Goal: Task Accomplishment & Management: Manage account settings

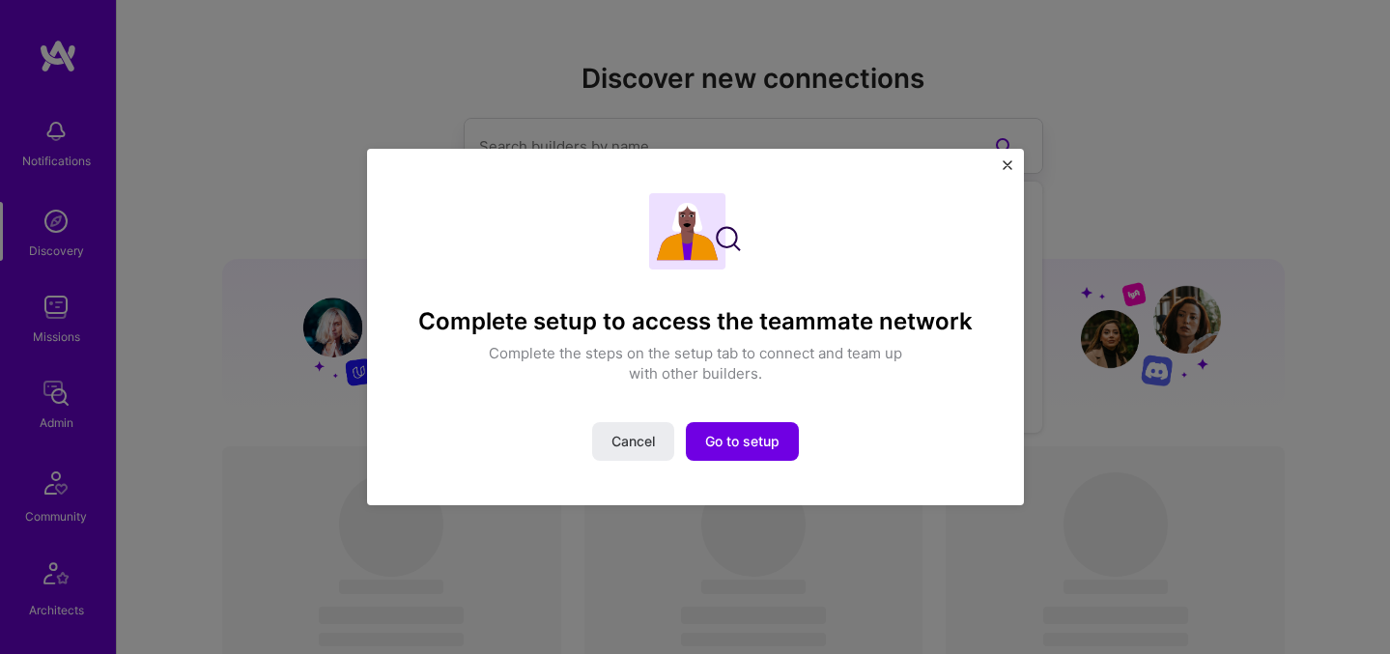
click at [1008, 165] on img "Close" at bounding box center [1008, 165] width 10 height 10
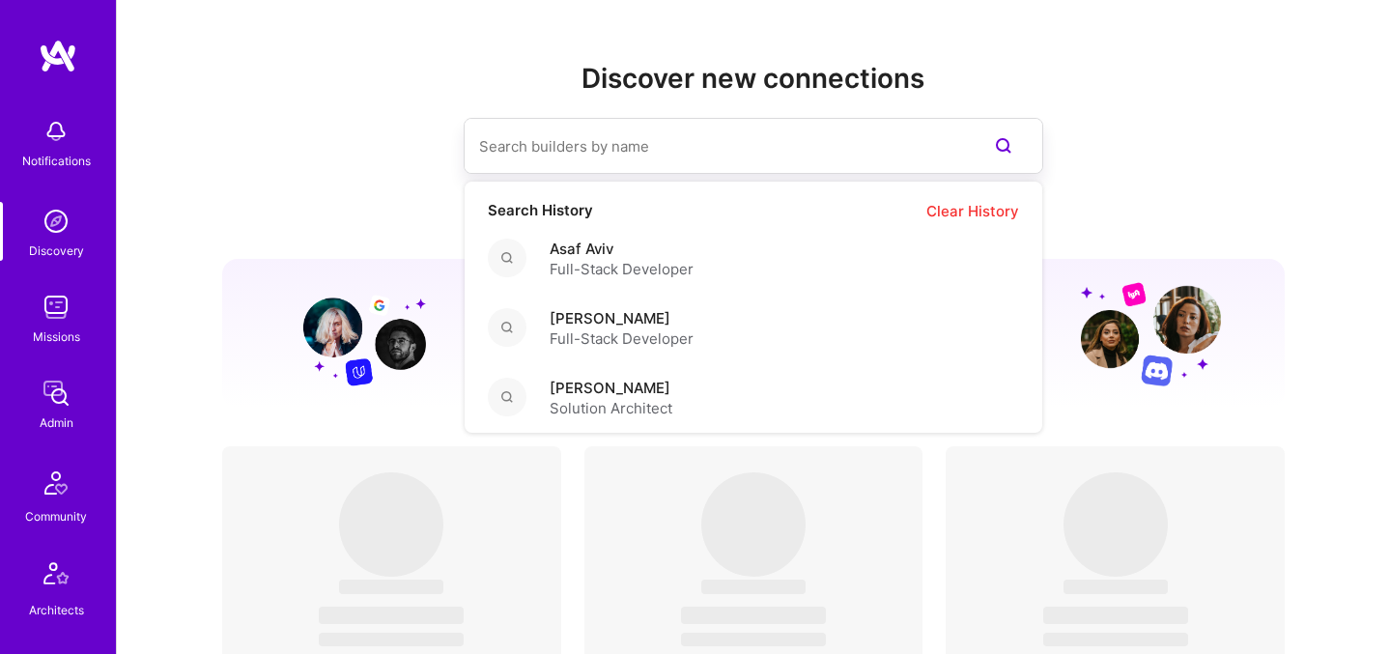
click at [646, 157] on input at bounding box center [714, 146] width 471 height 49
click at [59, 313] on img at bounding box center [56, 307] width 39 height 39
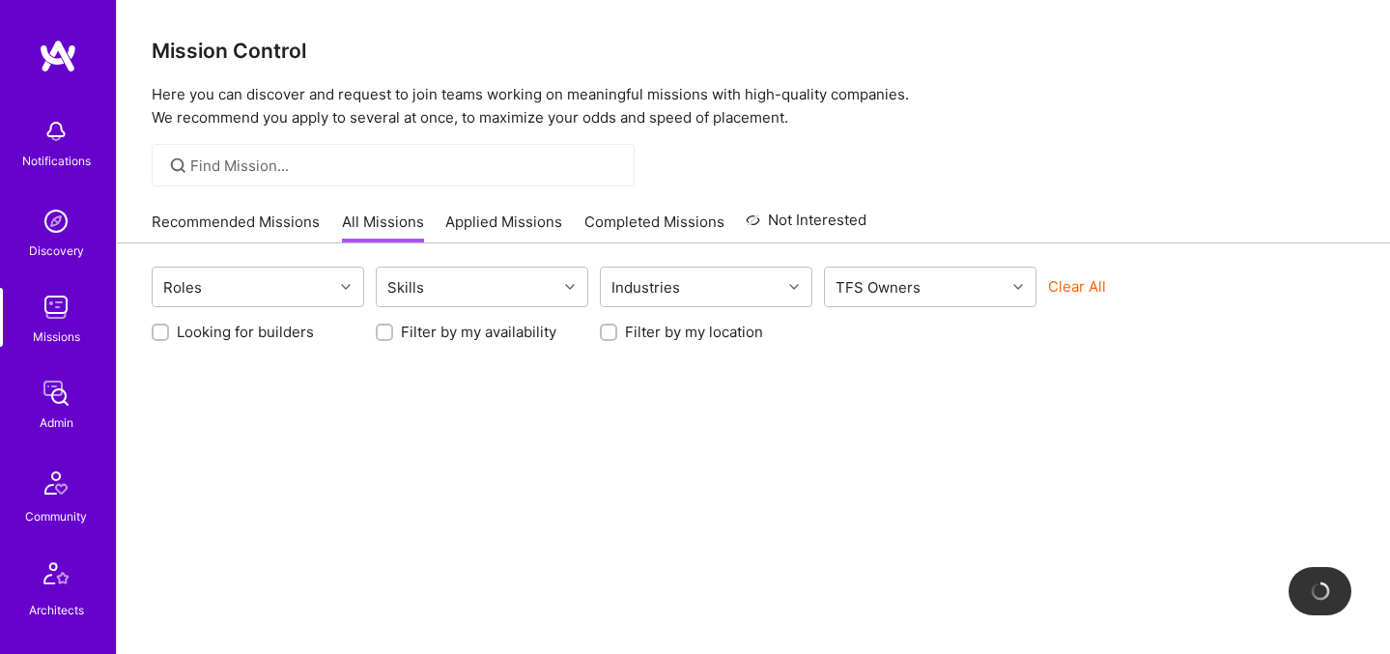
click at [1097, 285] on button "Clear All" at bounding box center [1077, 286] width 58 height 20
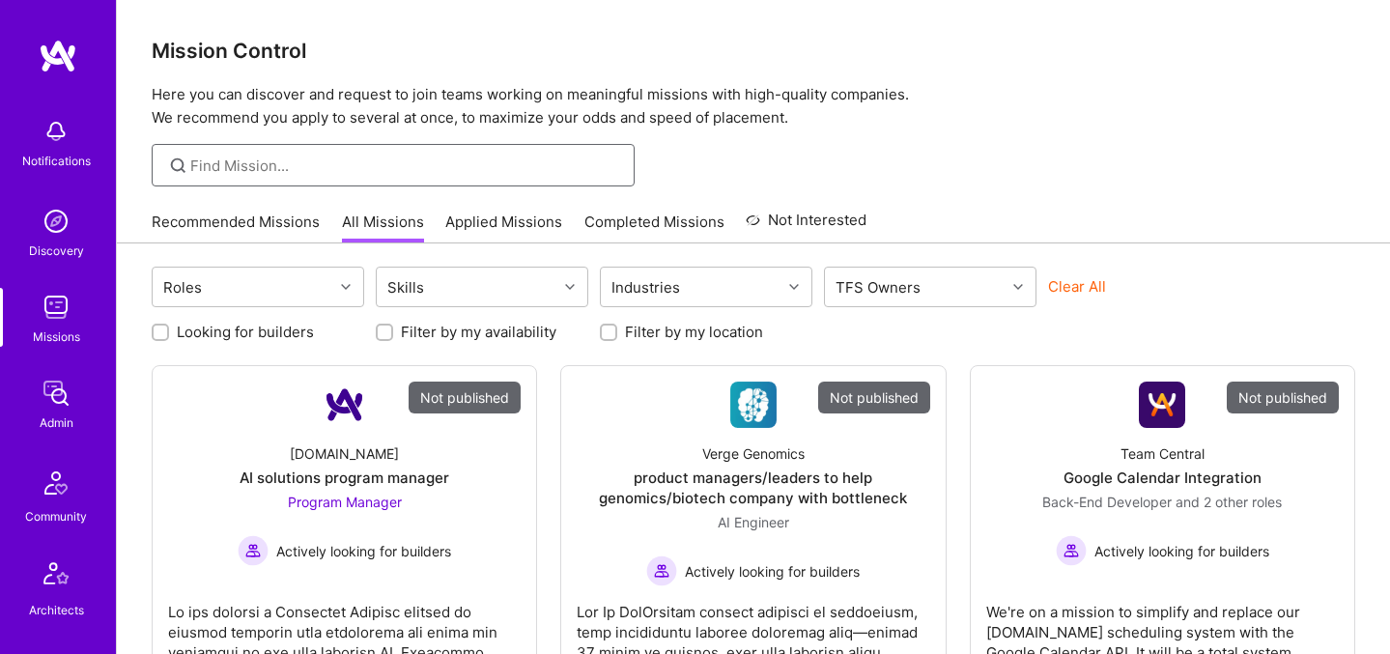
click at [397, 163] on input at bounding box center [405, 166] width 430 height 20
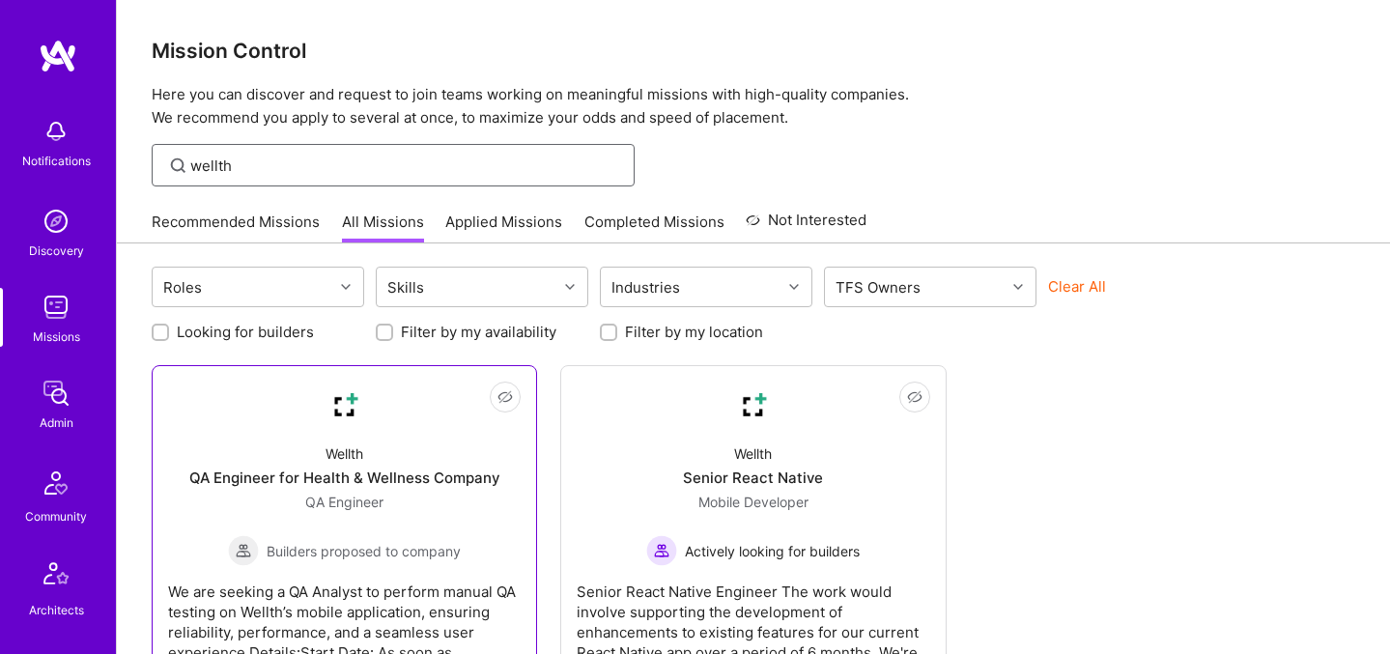
type input "wellth"
click at [388, 492] on div "QA Engineer Builders proposed to company" at bounding box center [344, 529] width 233 height 74
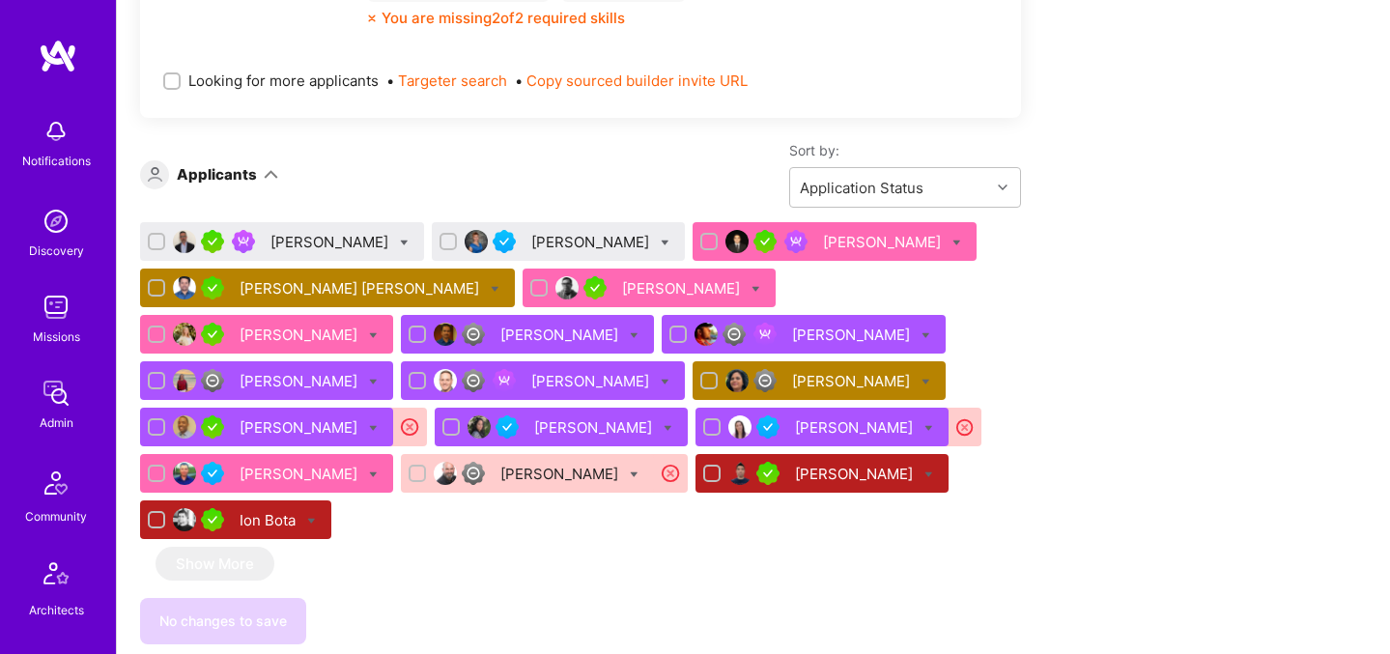
scroll to position [986, 0]
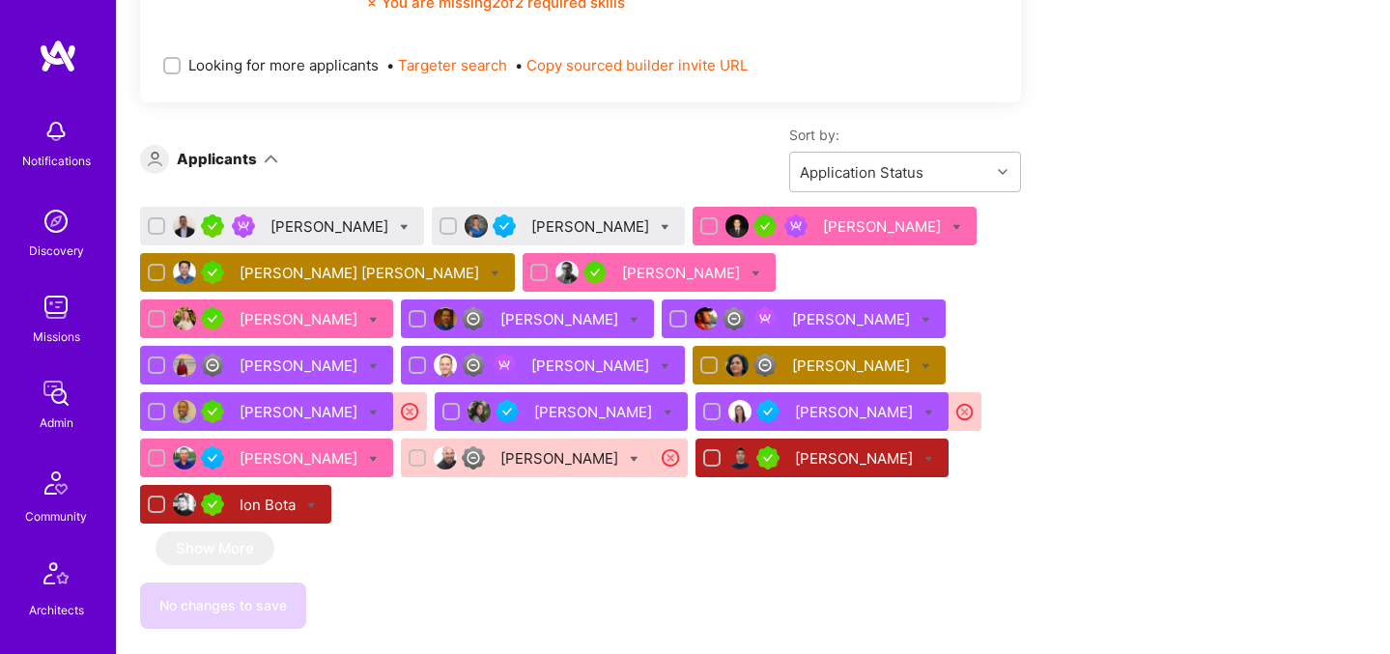
click at [196, 400] on img at bounding box center [184, 411] width 23 height 23
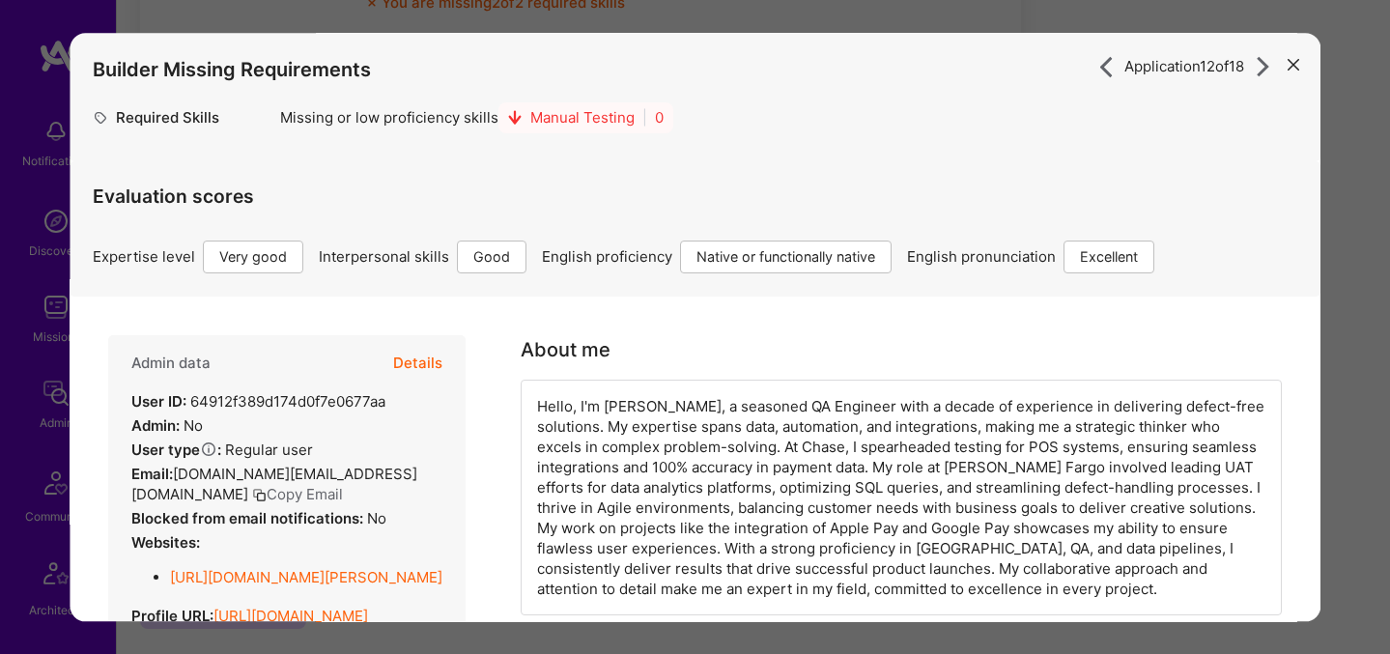
click at [717, 19] on div "Application 12 of 18 Builder Missing Requirements Required Skills Missing or lo…" at bounding box center [695, 327] width 1390 height 654
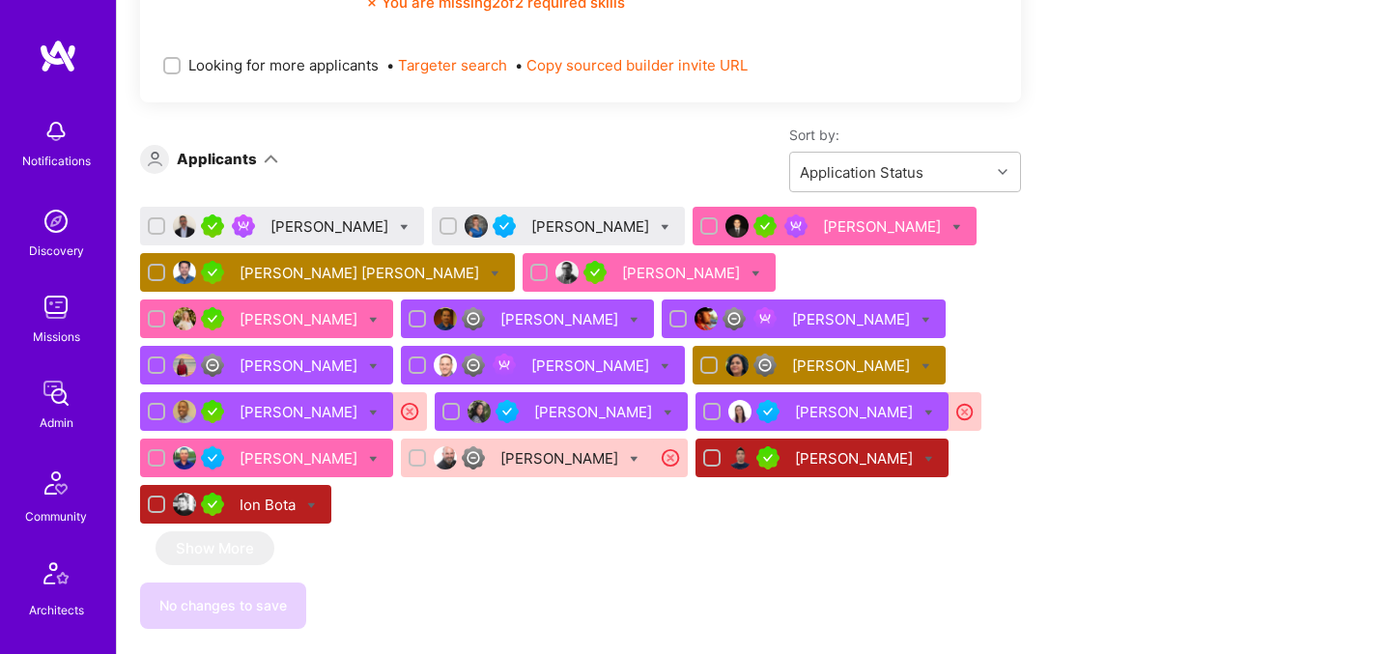
click at [531, 364] on div "[PERSON_NAME]" at bounding box center [592, 365] width 122 height 20
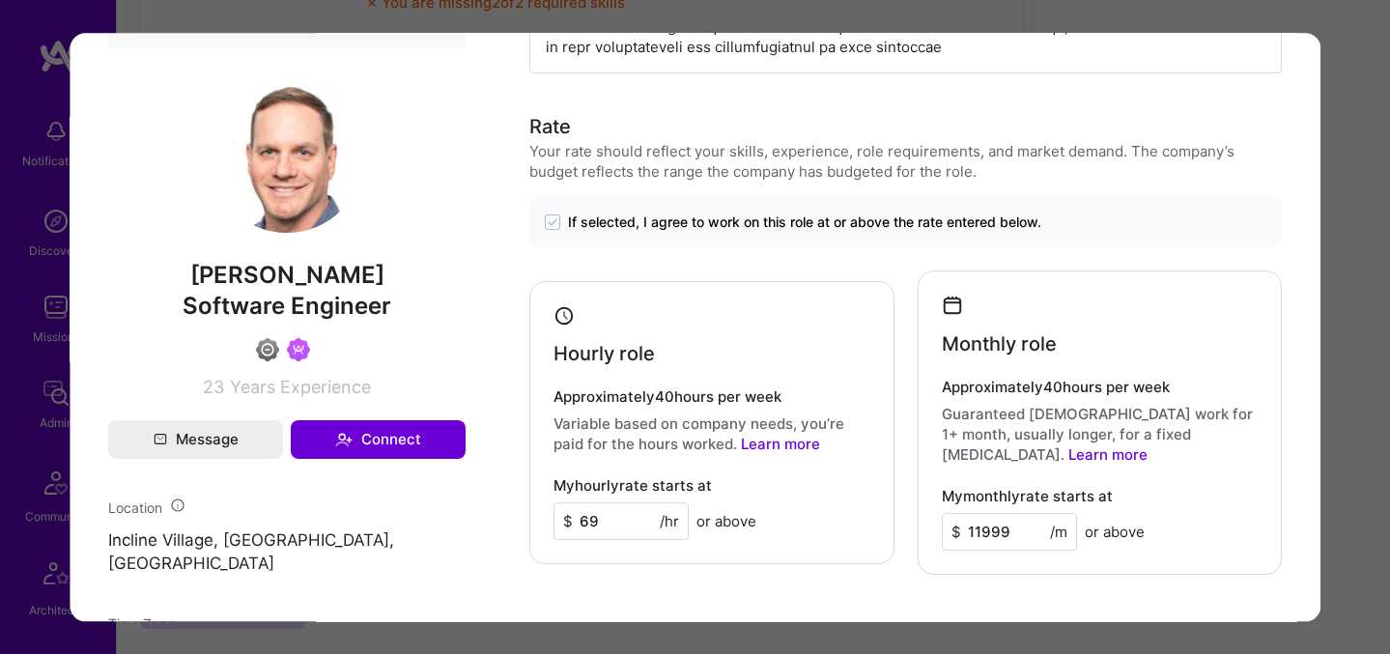
scroll to position [1150, 0]
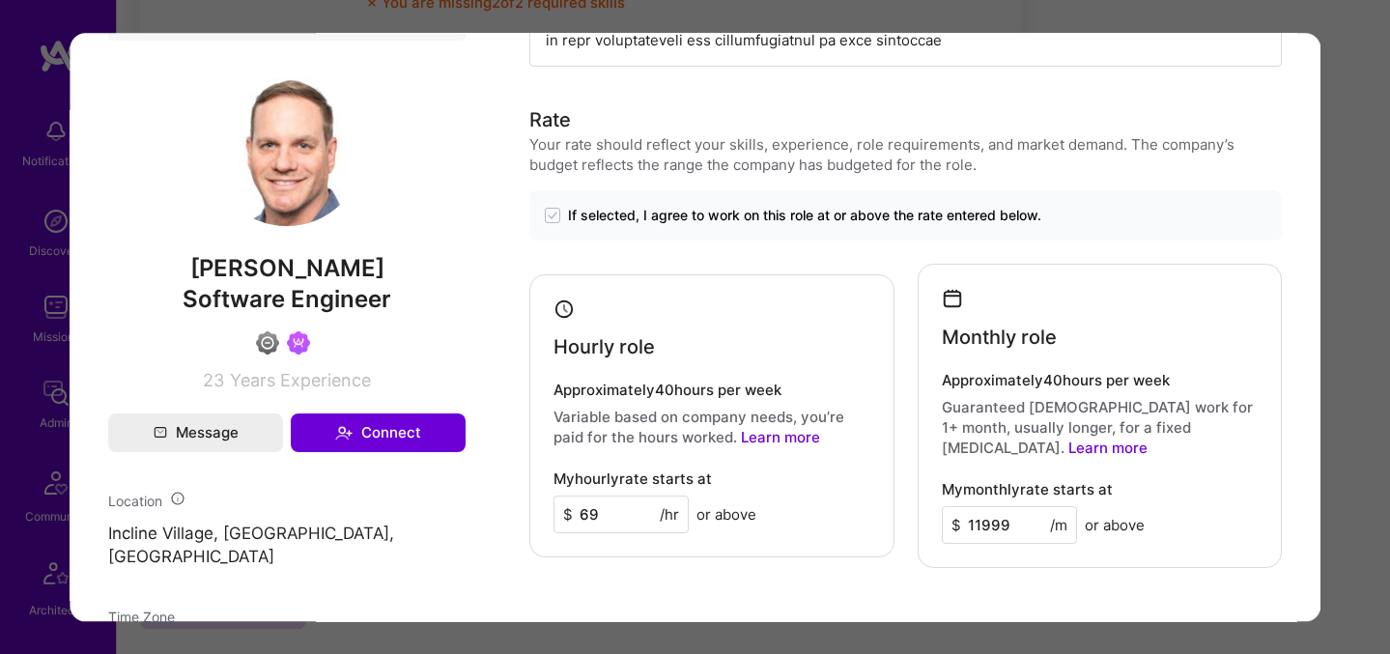
click at [1346, 379] on div "Application 10 of 18 Evaluation scores Expertise level Good Interpersonal skill…" at bounding box center [695, 327] width 1390 height 654
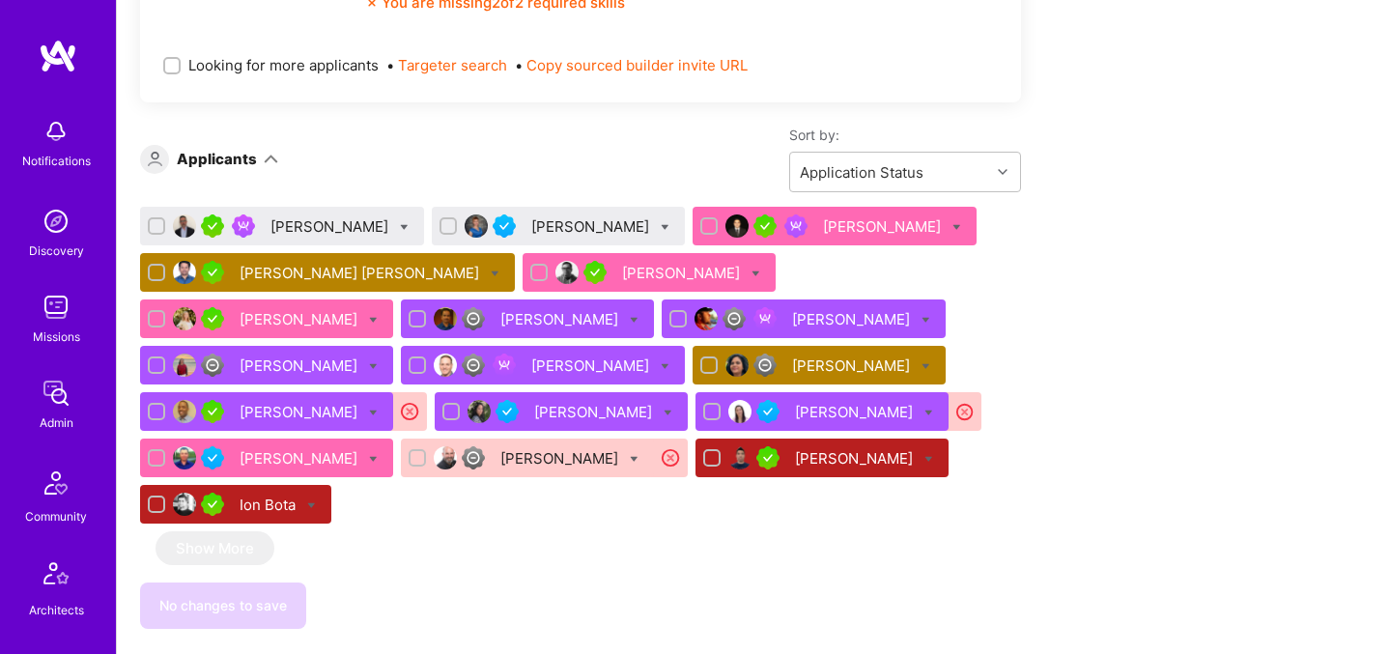
click at [500, 319] on div "[PERSON_NAME]" at bounding box center [561, 319] width 122 height 20
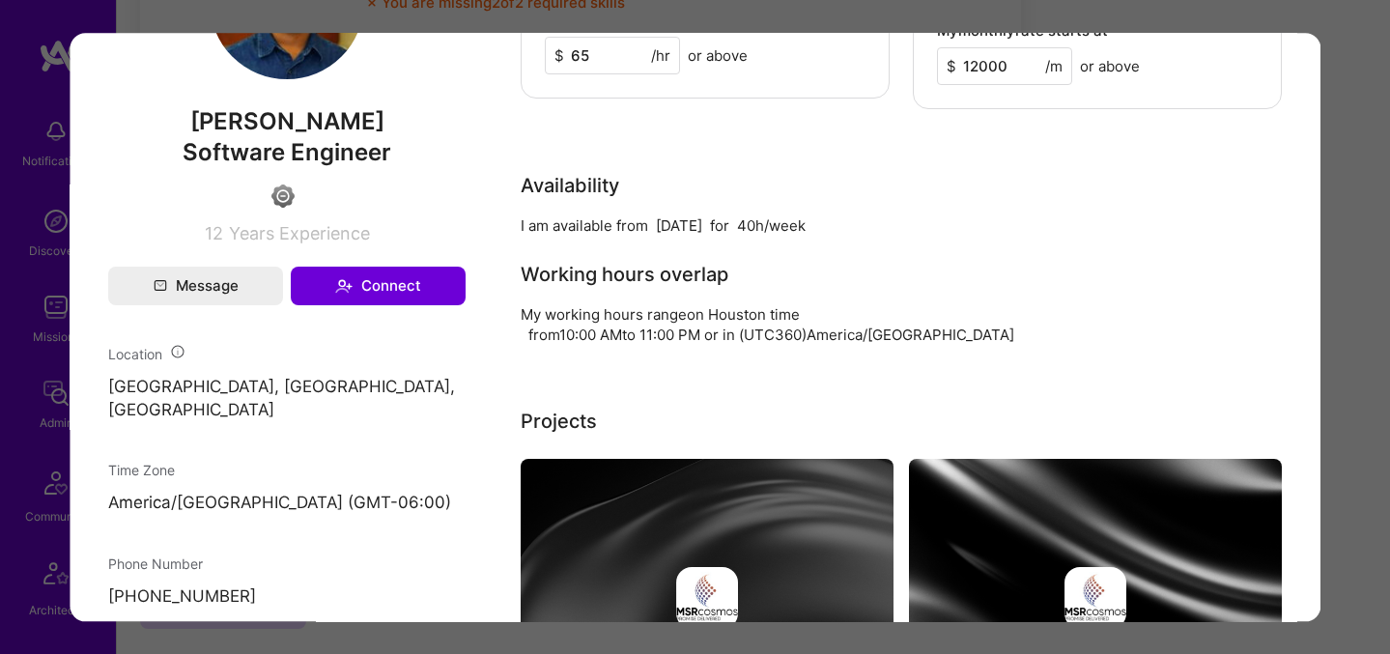
scroll to position [1077, 0]
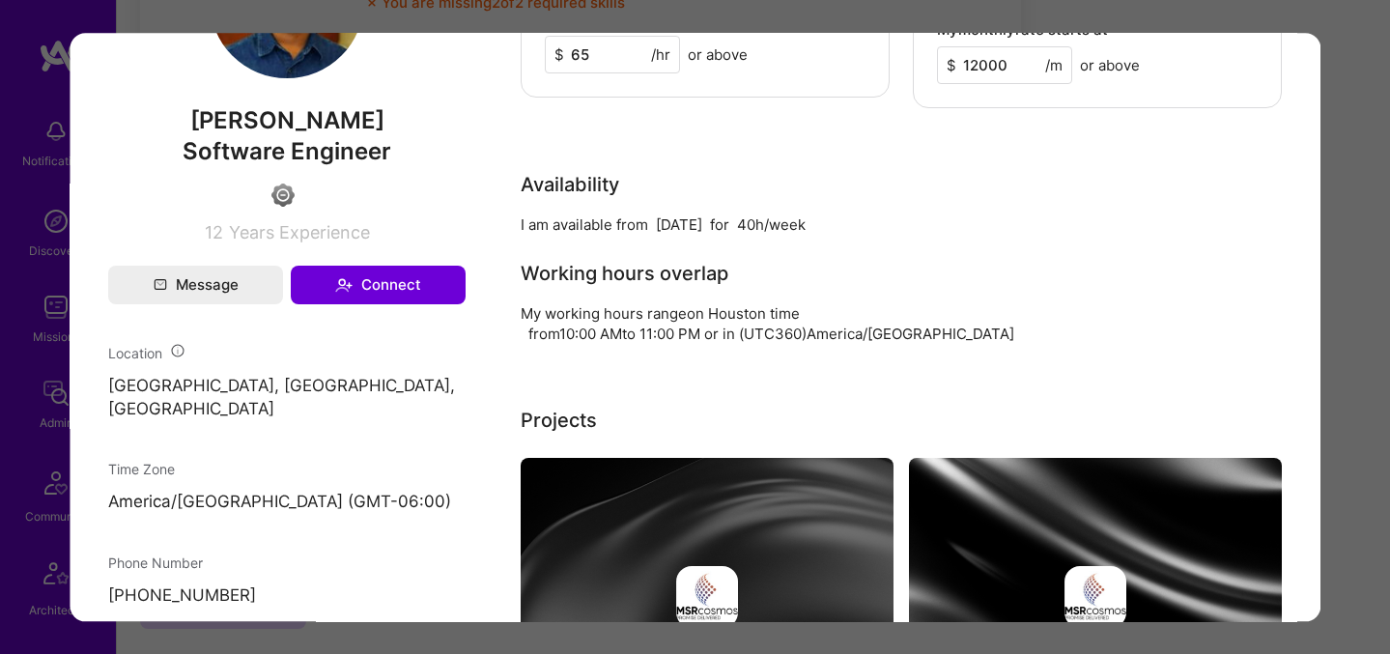
click at [1355, 349] on div "Application 7 of 18 Evaluation scores Expertise level Good Interpersonal skills…" at bounding box center [695, 327] width 1390 height 654
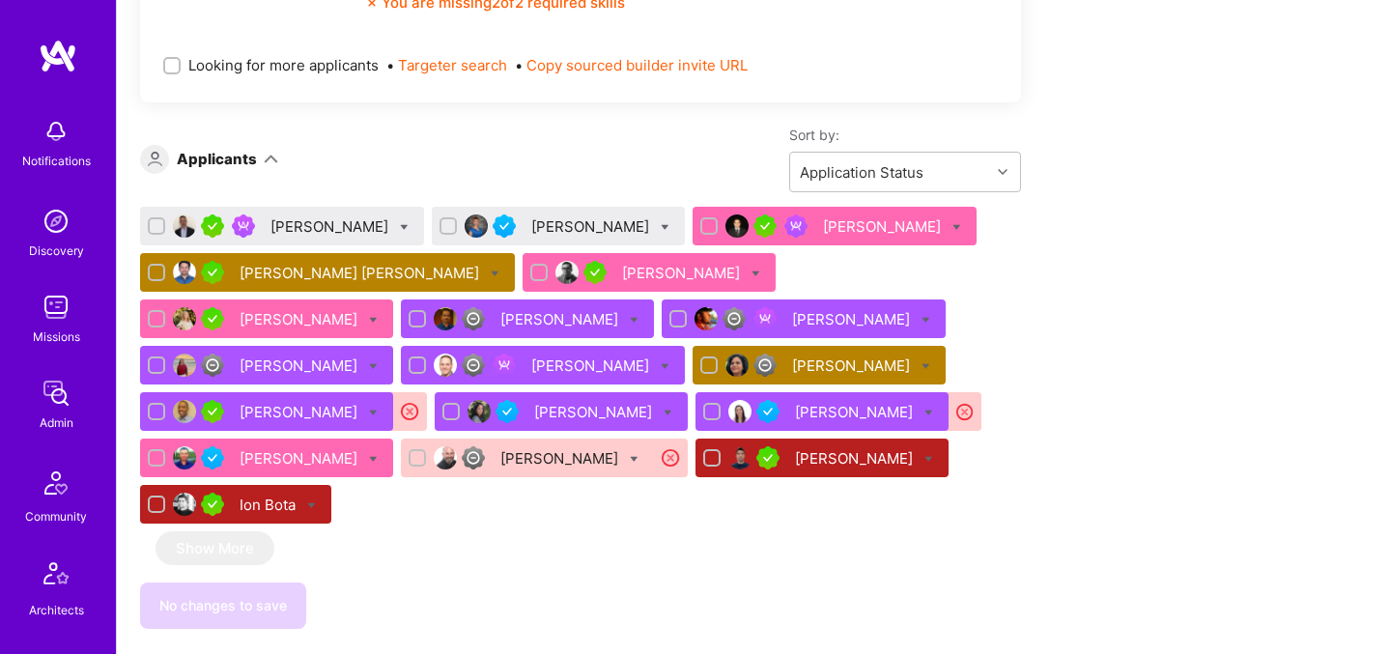
click at [622, 275] on div "[PERSON_NAME]" at bounding box center [683, 273] width 122 height 20
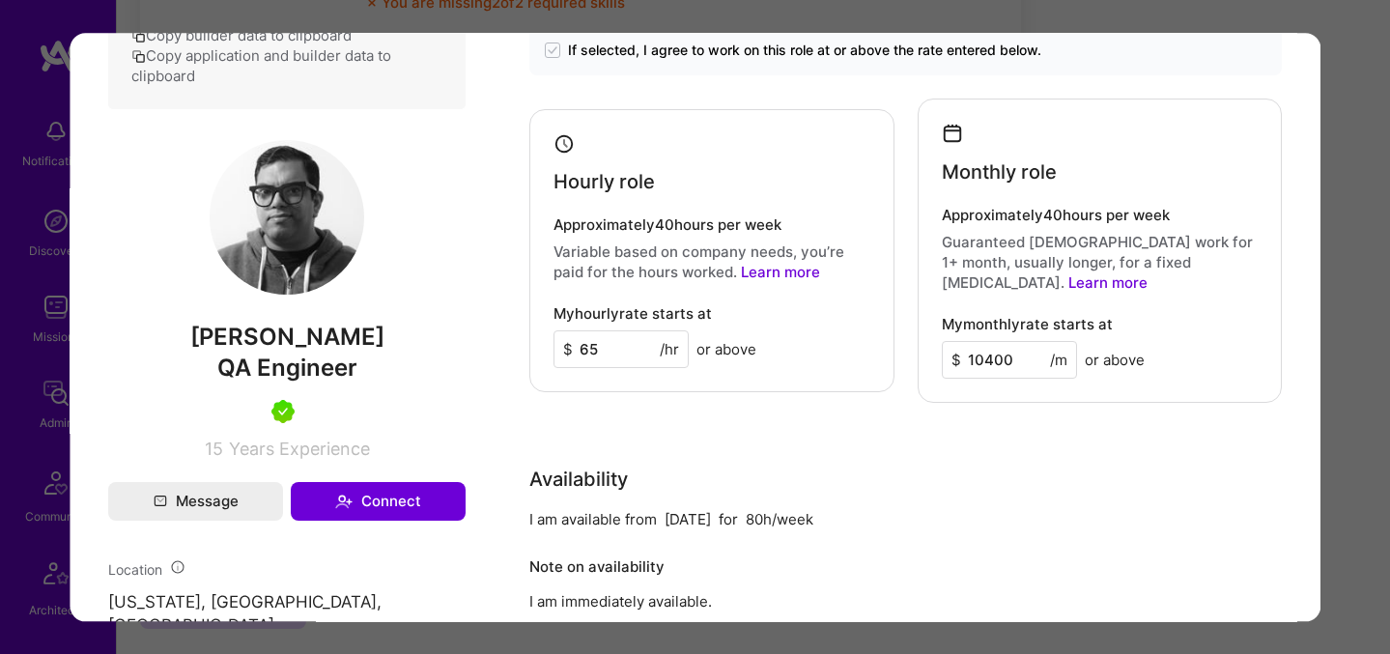
scroll to position [1398, 0]
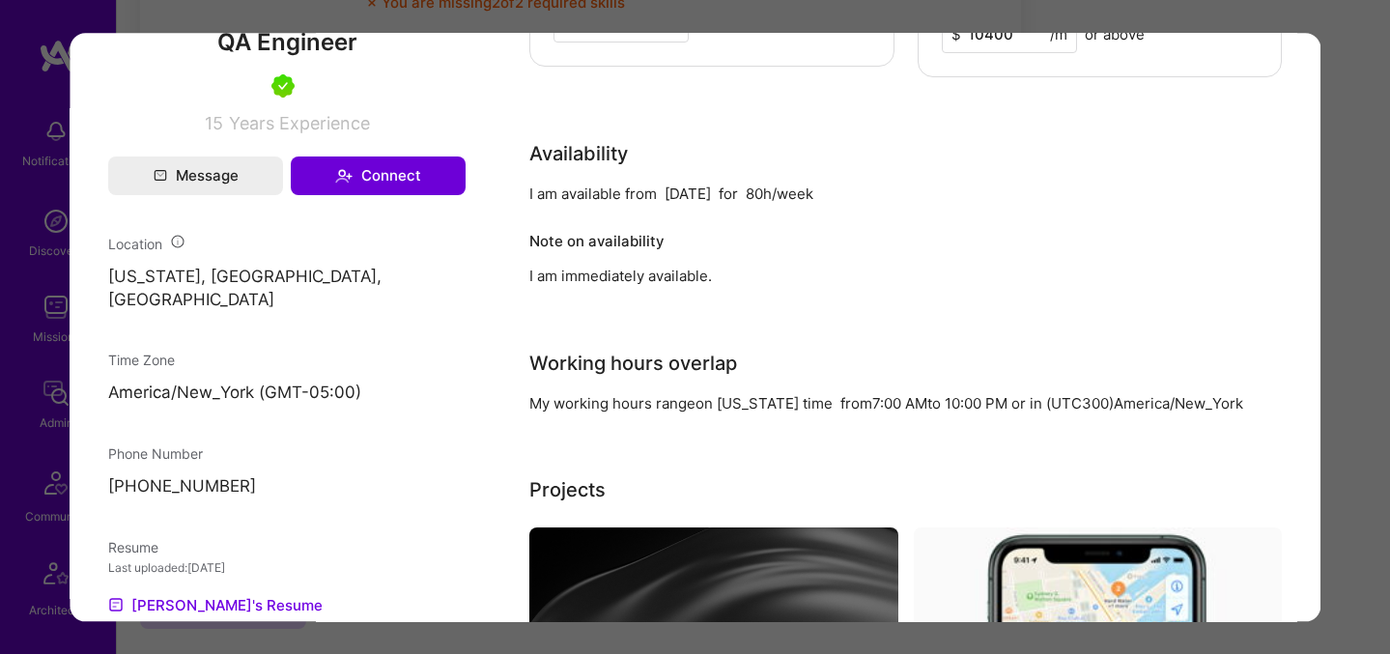
click at [1353, 305] on div "Application 5 of 18 Evaluation scores Expertise level Very good Interpersonal s…" at bounding box center [695, 327] width 1390 height 654
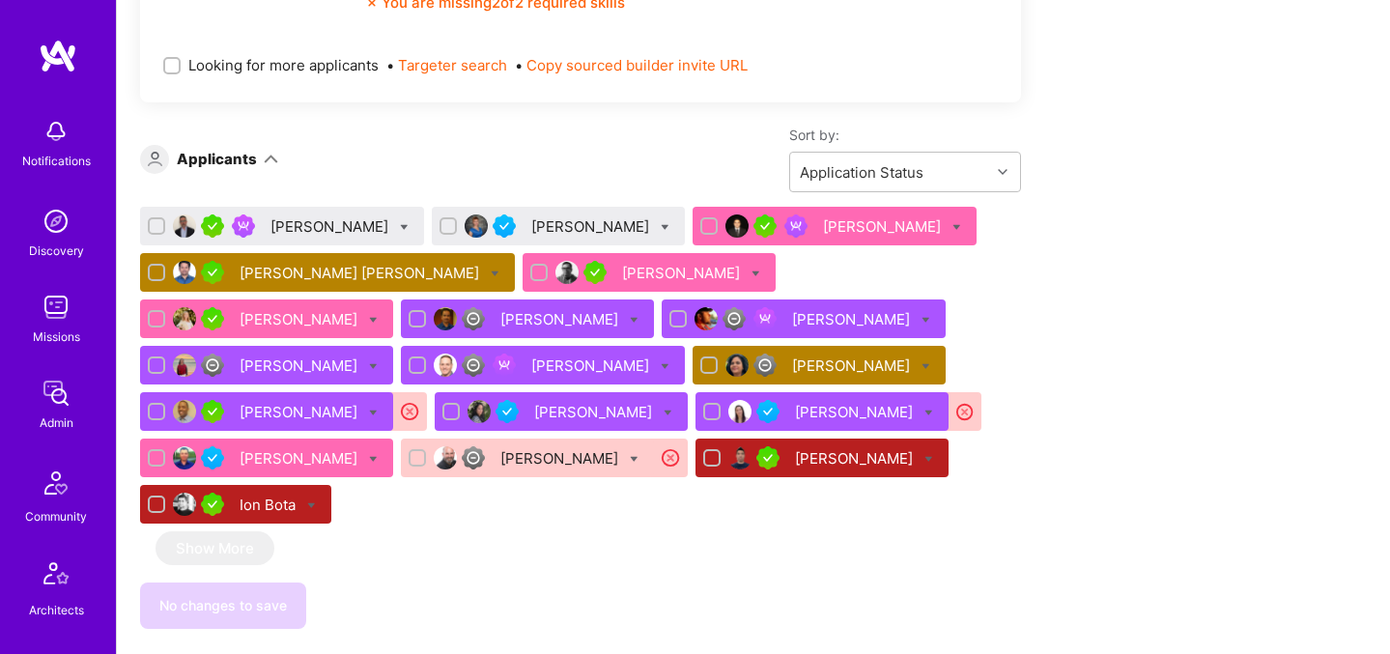
click at [536, 226] on div "[PERSON_NAME]" at bounding box center [592, 226] width 122 height 20
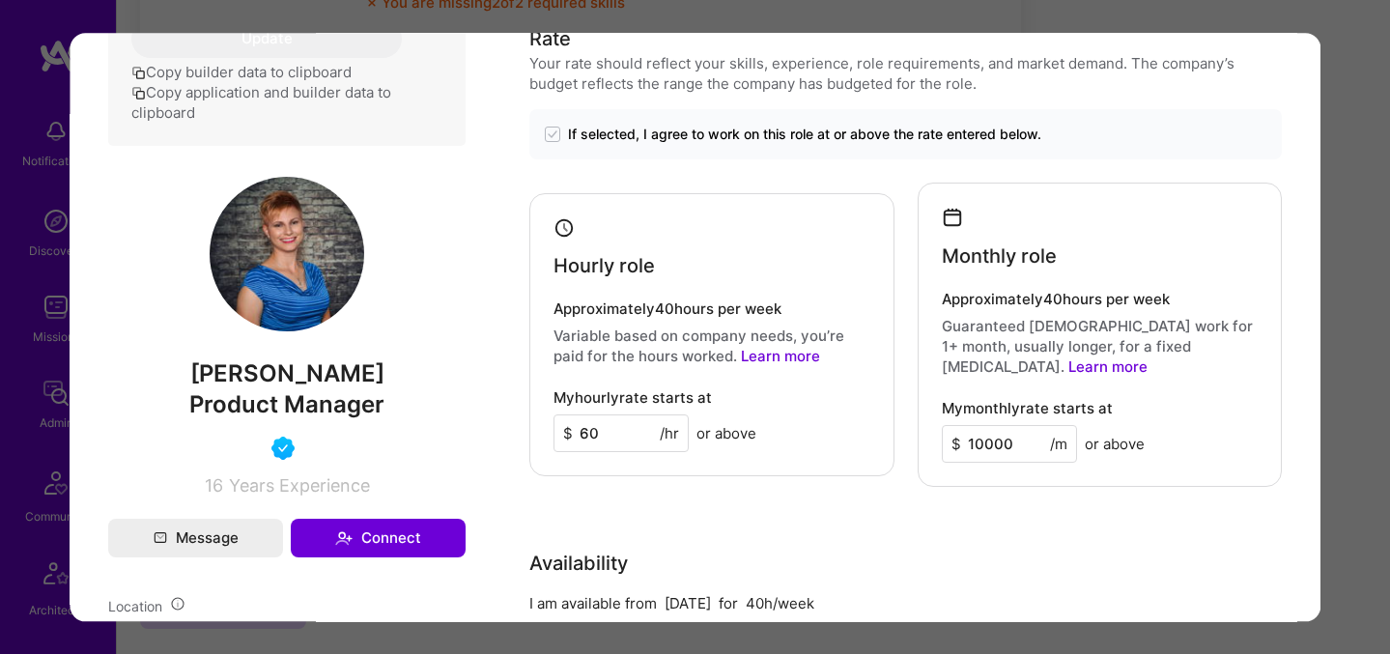
scroll to position [886, 0]
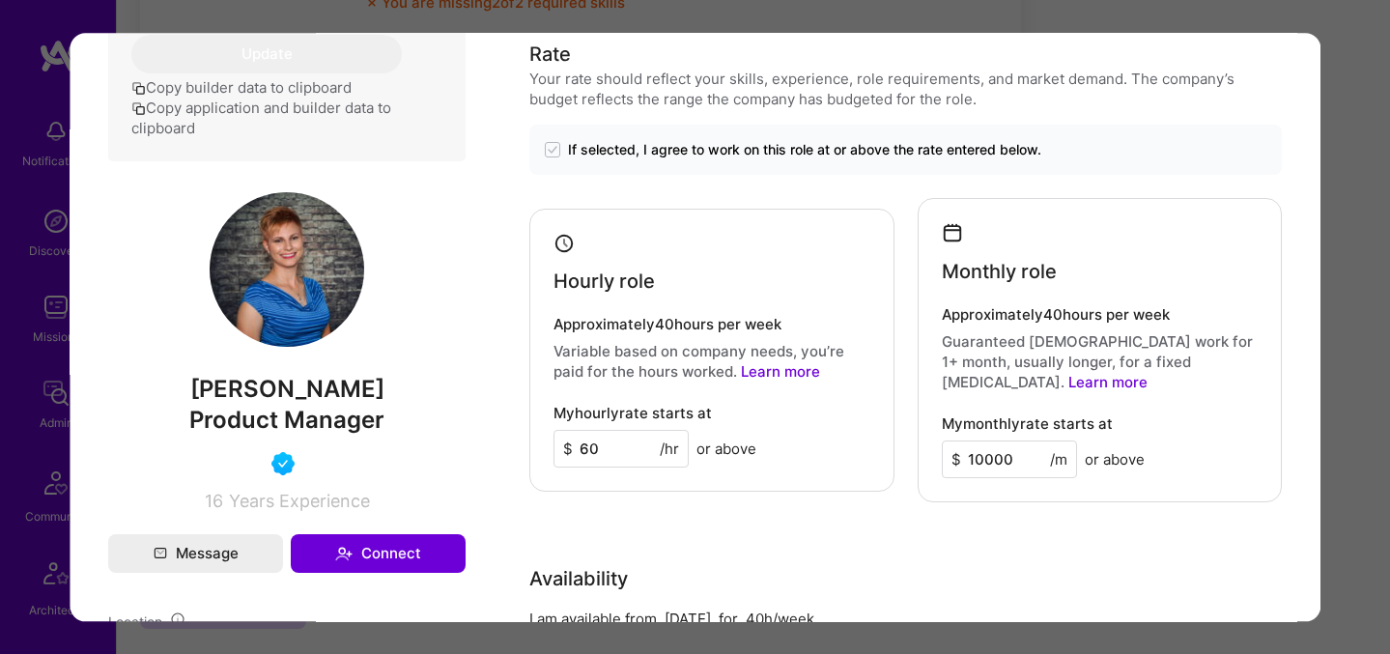
click at [1342, 270] on div "Application 2 of 18 Evaluation scores Expertise level Good Interpersonal skills…" at bounding box center [695, 327] width 1390 height 654
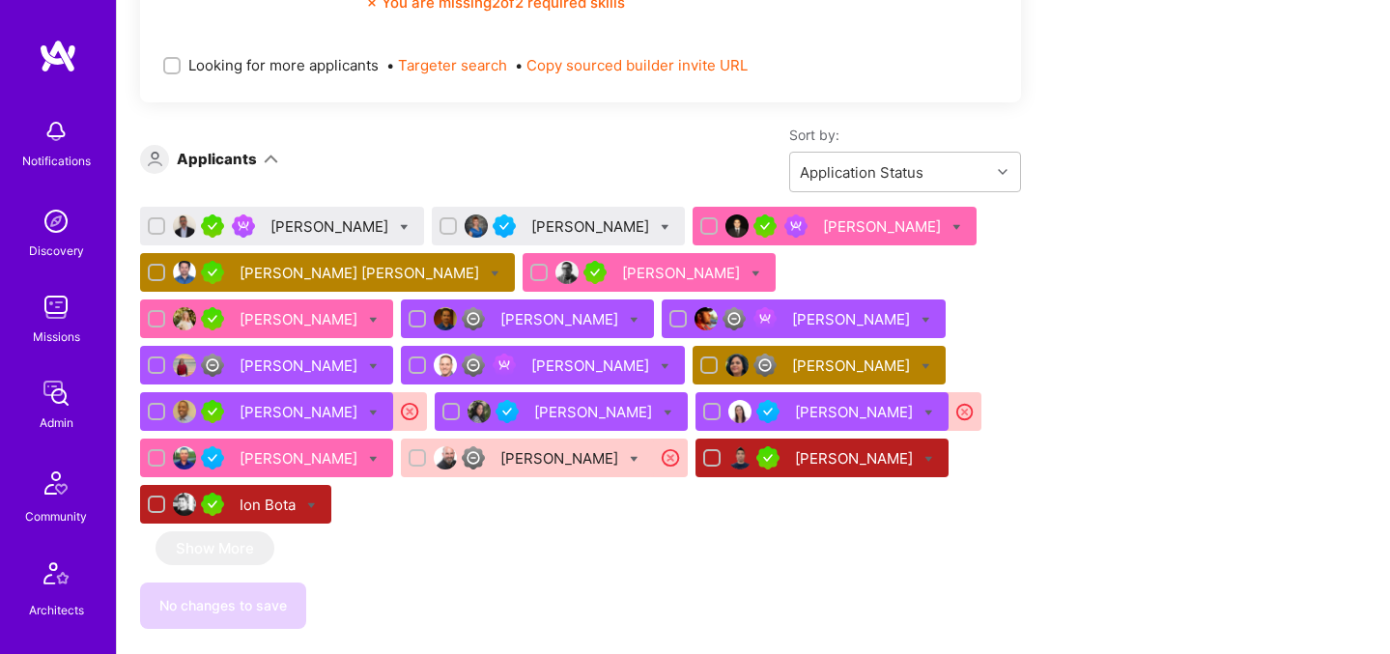
click at [287, 224] on div "[PERSON_NAME]" at bounding box center [331, 226] width 122 height 20
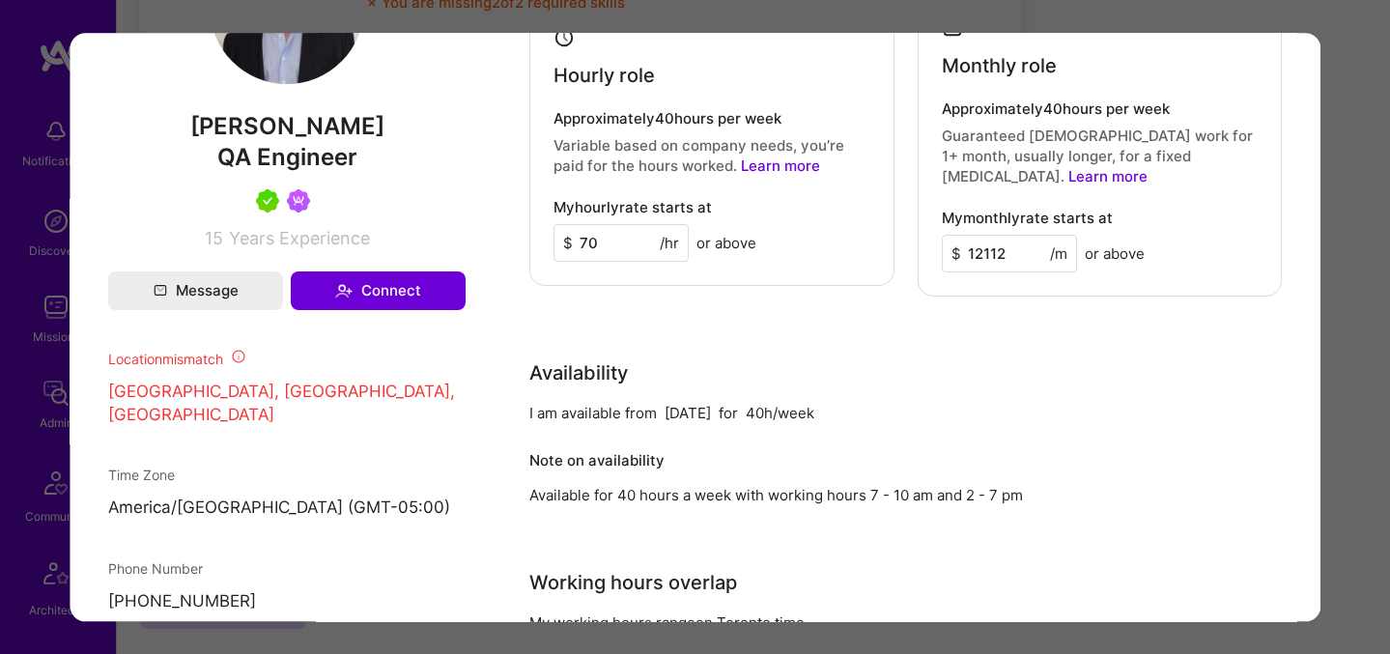
scroll to position [1330, 0]
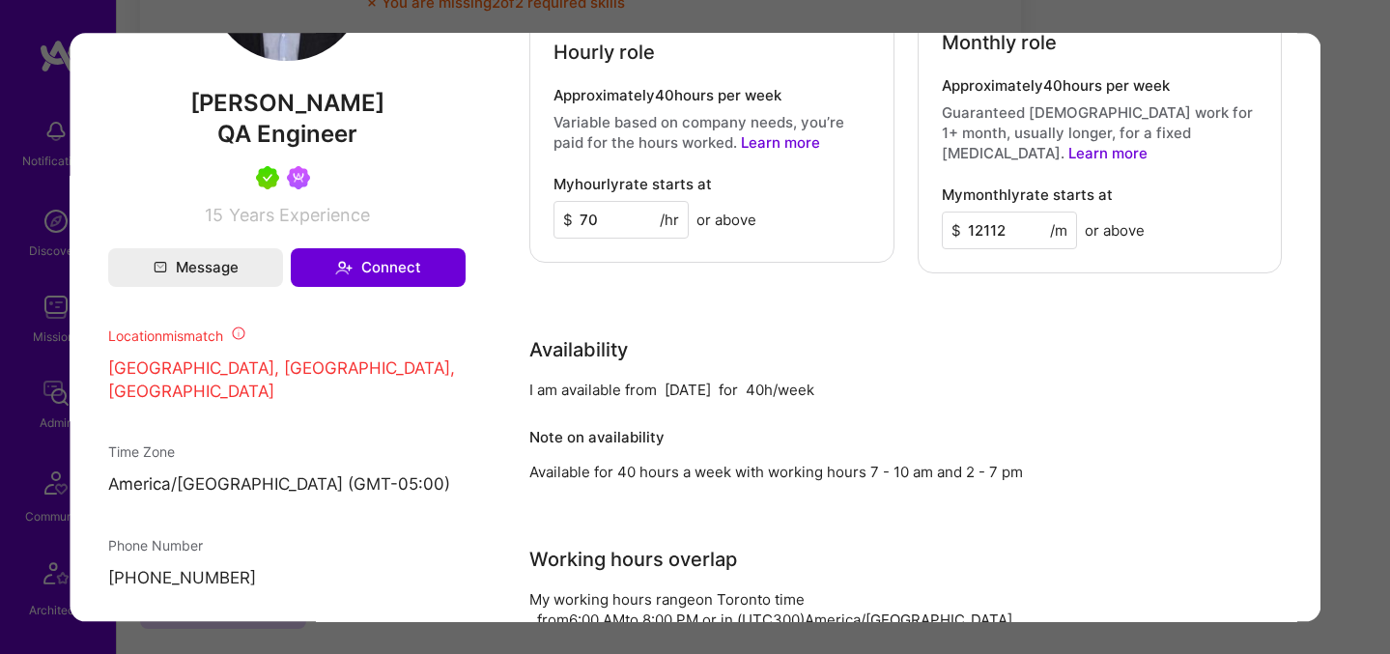
click at [1341, 293] on div "Application 1 of 18 Builder Missing Requirements Required Location See location…" at bounding box center [695, 327] width 1390 height 654
